Goal: Find contact information: Find contact information

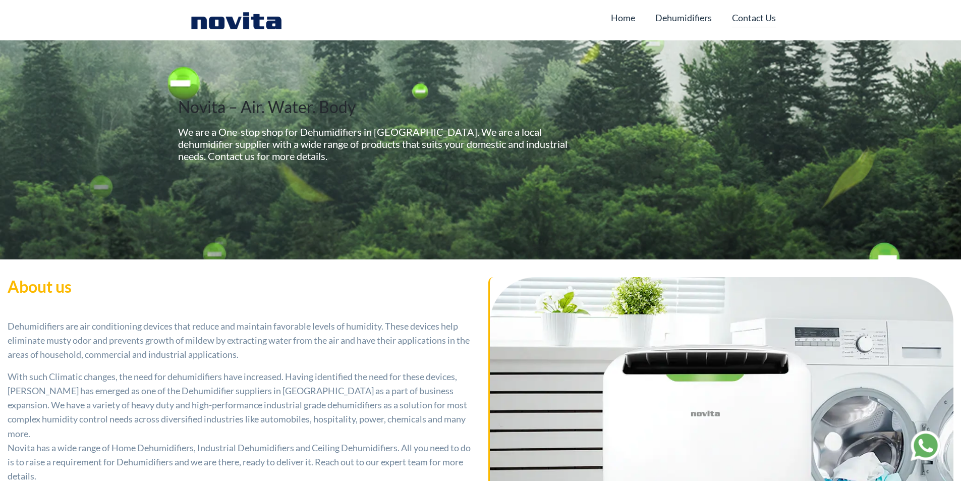
click at [744, 19] on link "Contact Us" at bounding box center [754, 17] width 44 height 19
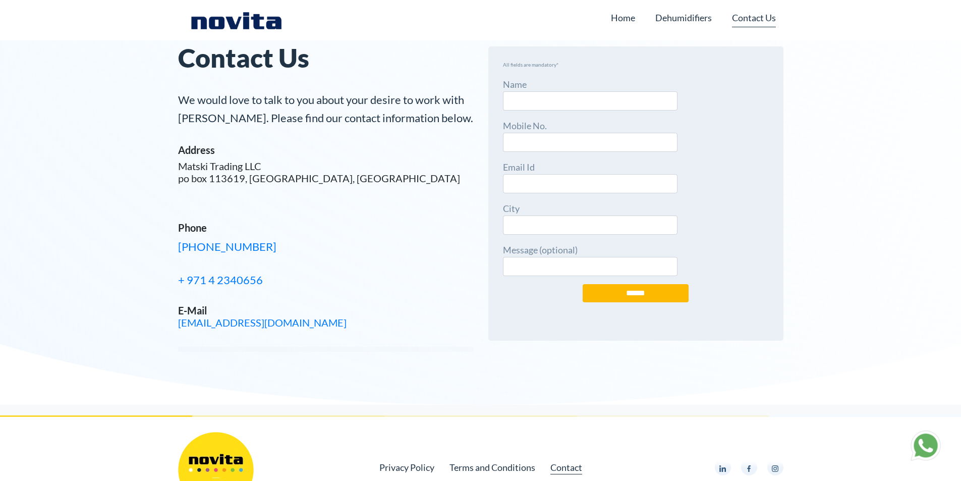
drag, startPoint x: 173, startPoint y: 245, endPoint x: 290, endPoint y: 245, distance: 116.5
click at [290, 245] on div "Contact Us We would love to talk to you about your desire to work with Novita. …" at bounding box center [326, 202] width 310 height 405
copy link "+971 0521069331"
